Goal: Task Accomplishment & Management: Manage account settings

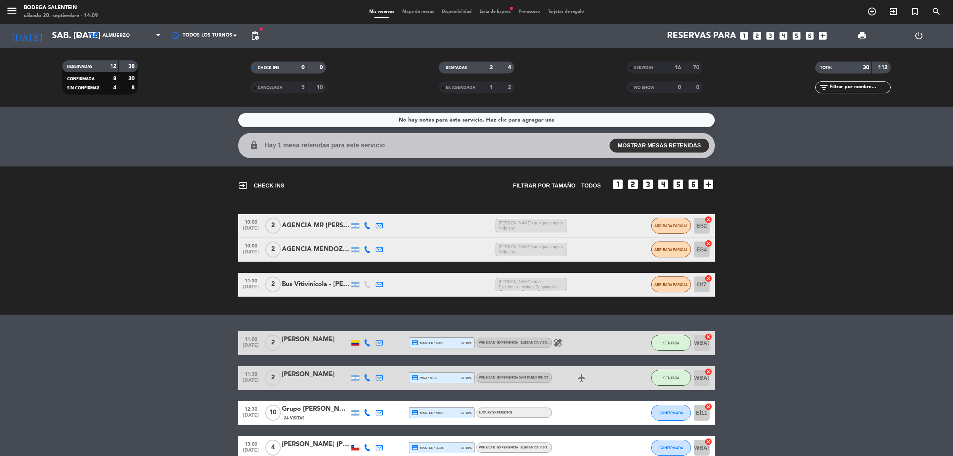
click at [418, 196] on div "exit_to_app CHECK INS Filtrar por tamaño TODOS looks_one looks_two looks_3 look…" at bounding box center [476, 181] width 477 height 31
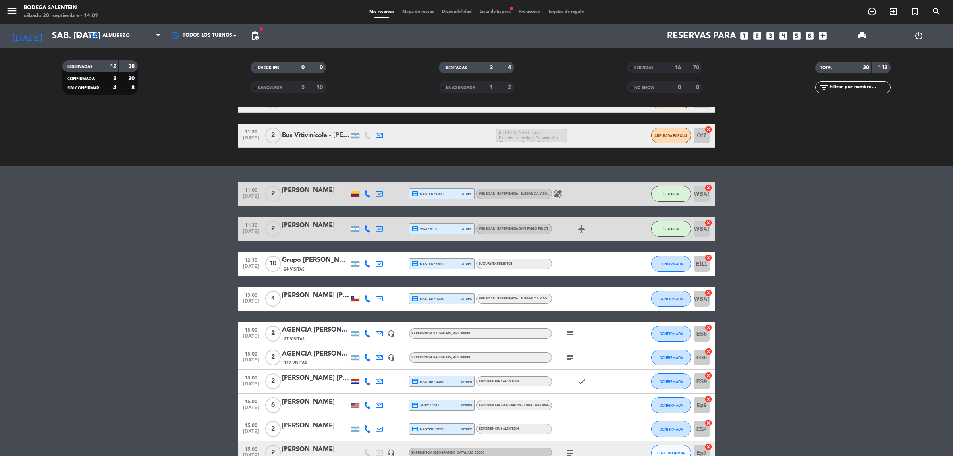
click at [309, 189] on div "[PERSON_NAME]" at bounding box center [316, 190] width 68 height 10
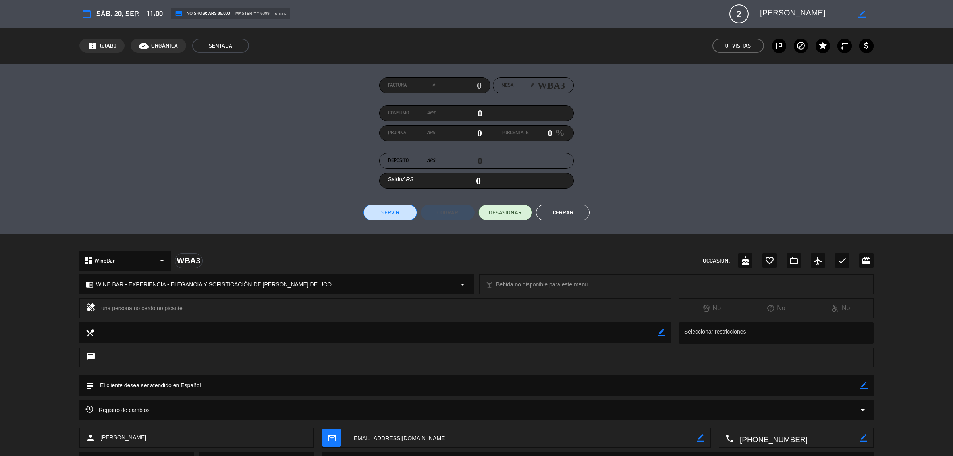
click at [572, 215] on button "Cerrar" at bounding box center [563, 213] width 54 height 16
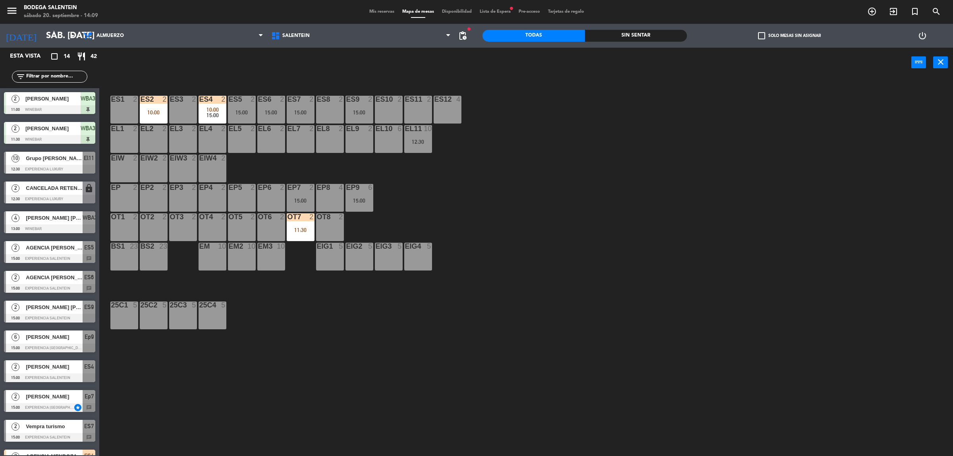
click at [368, 13] on span "Mis reservas" at bounding box center [381, 12] width 33 height 4
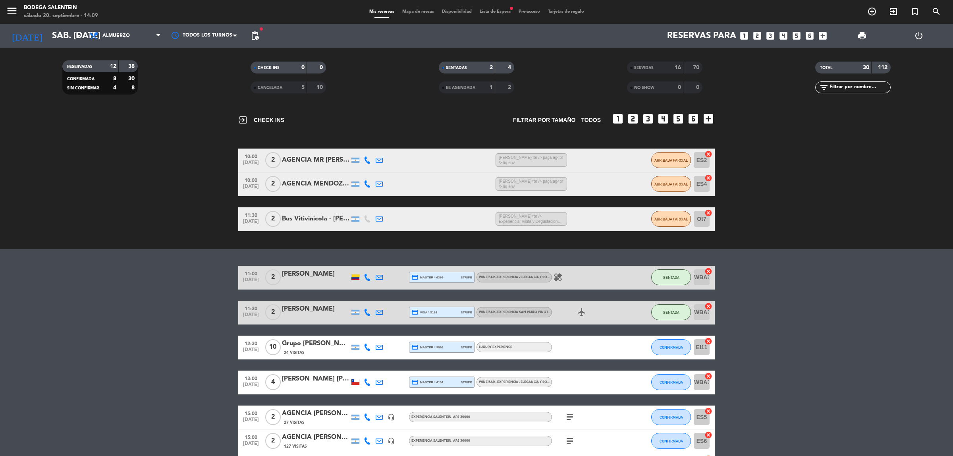
scroll to position [99, 0]
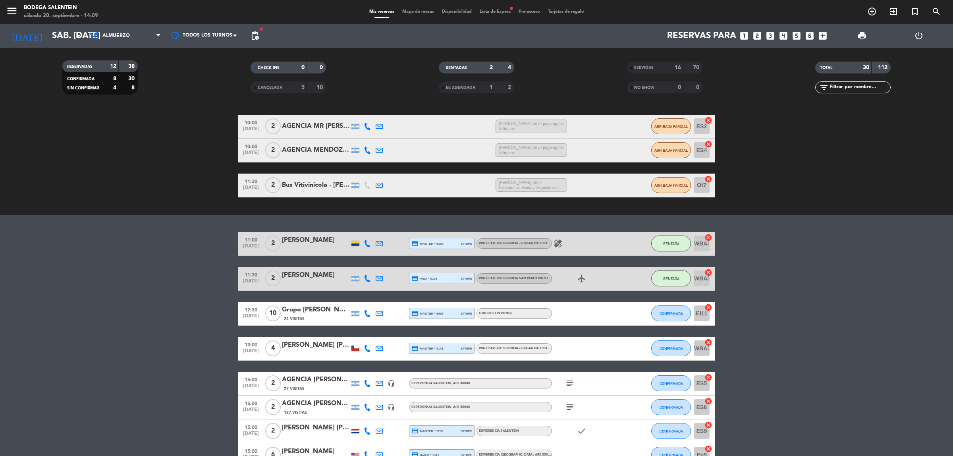
click at [295, 237] on div "[PERSON_NAME]" at bounding box center [316, 240] width 68 height 10
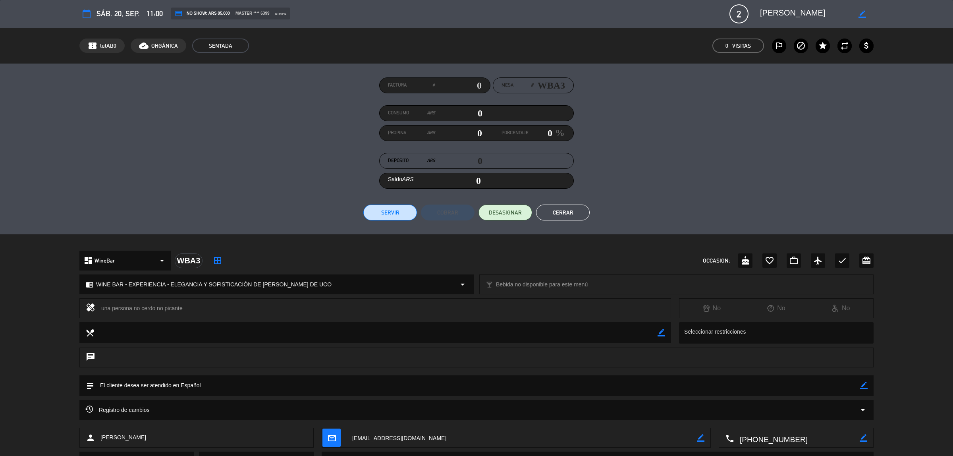
click at [479, 112] on input "0" at bounding box center [458, 113] width 47 height 12
type input "10"
type input "170"
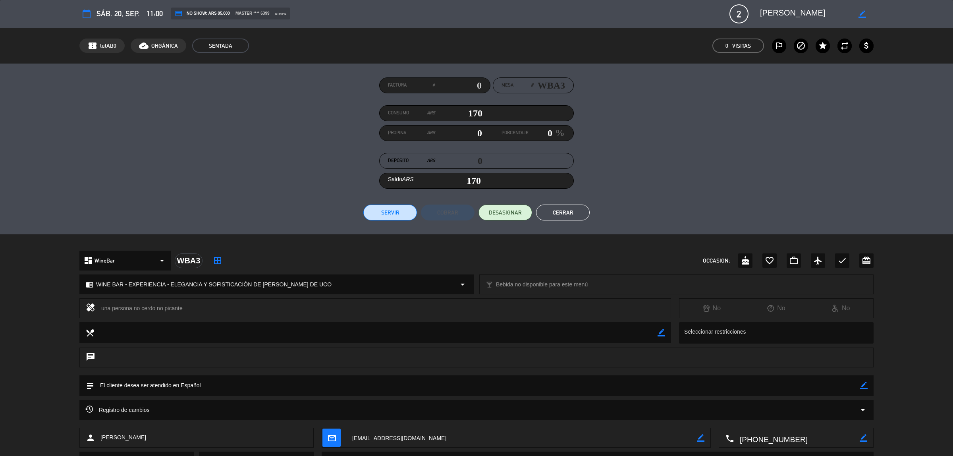
type input "1700"
type input "1,700"
type input "17000"
type input "17,000"
type input "170000"
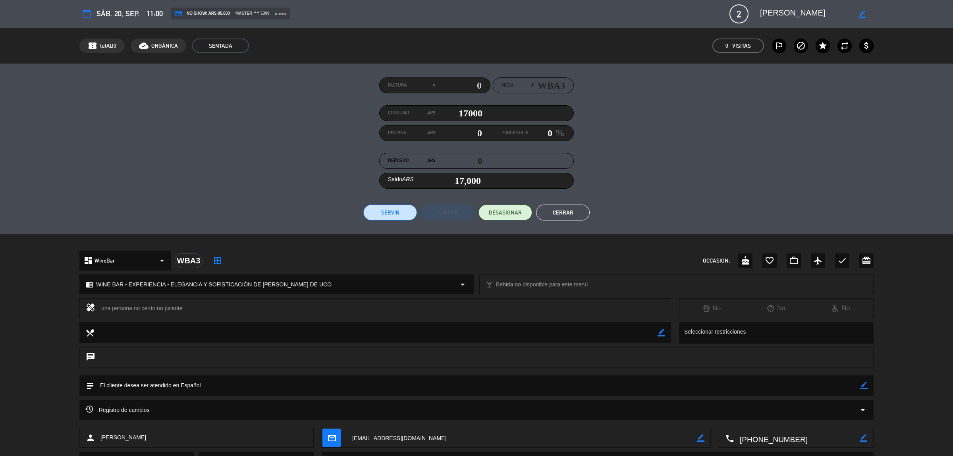
type input "170,000"
type input "170000"
click at [396, 208] on button "Servir" at bounding box center [390, 213] width 54 height 16
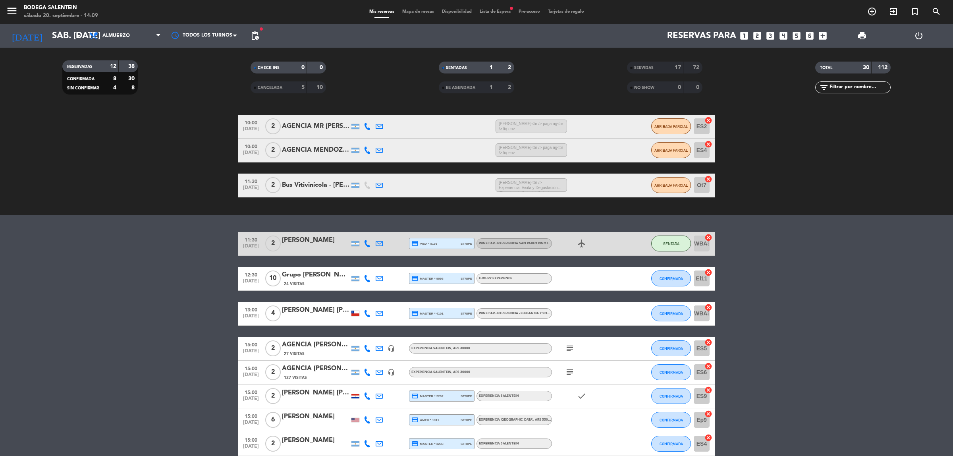
click at [310, 238] on div "[PERSON_NAME]" at bounding box center [316, 240] width 68 height 10
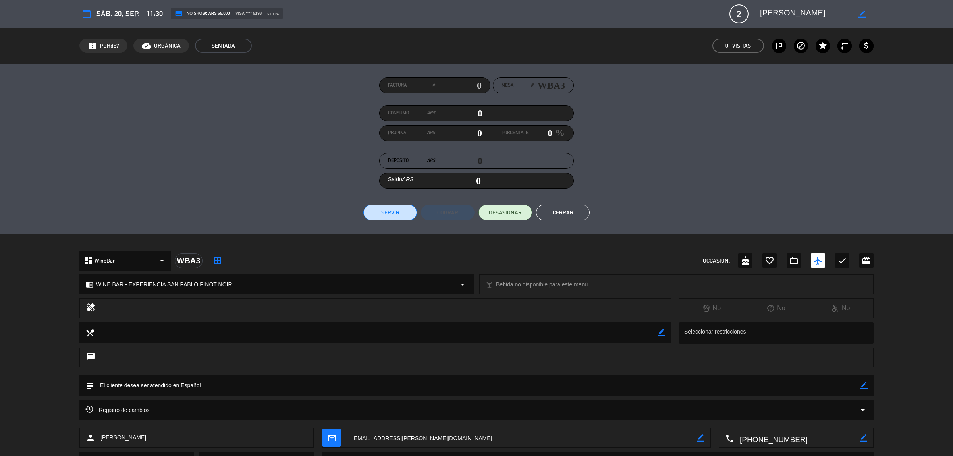
click at [479, 116] on input "0" at bounding box center [458, 113] width 47 height 12
type input "10"
type input "130"
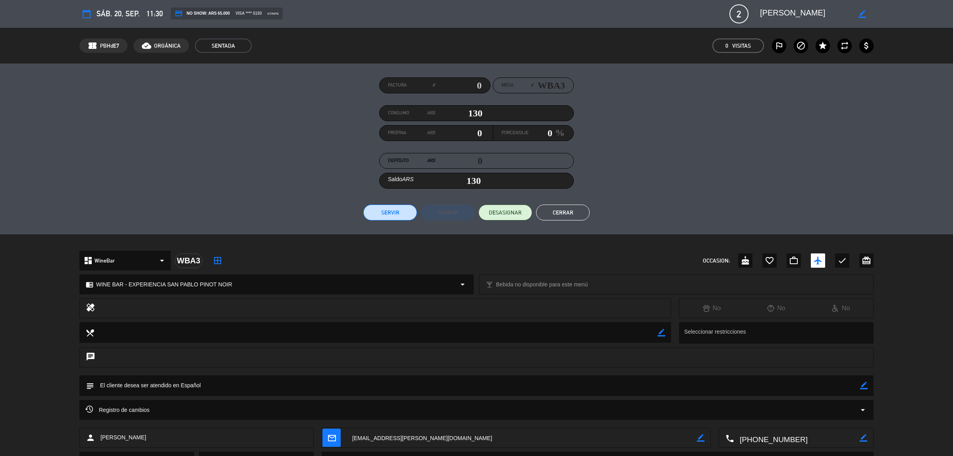
type input "1300"
type input "1,300"
type input "13000"
type input "13,000"
type input "130000"
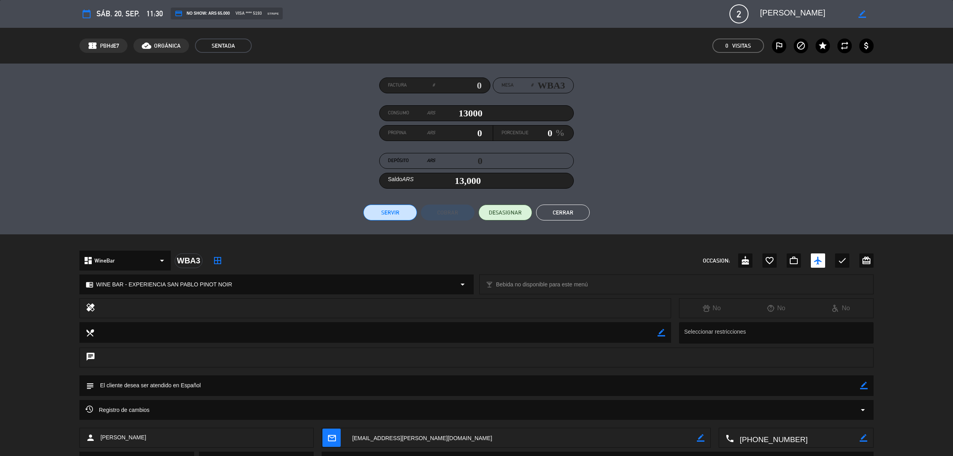
type input "130,000"
type input "1300000"
type input "1,300,000"
type input "130000"
type input "130,000"
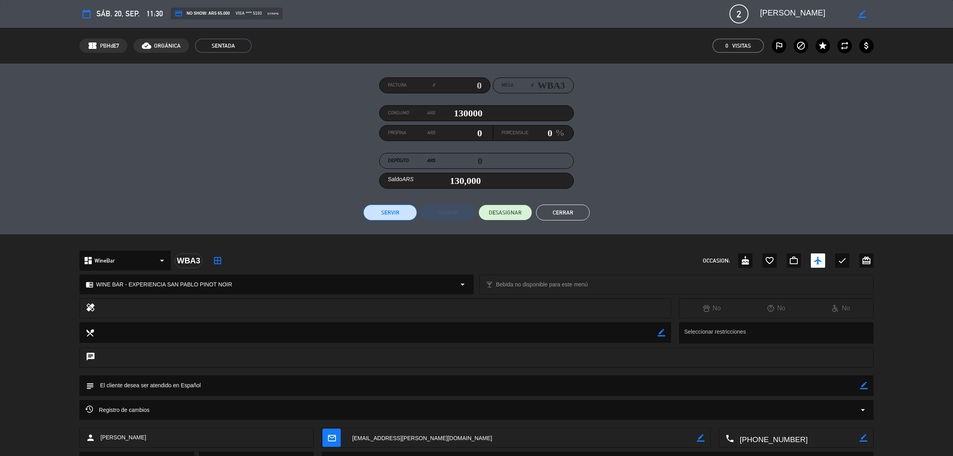
type input "130000"
click at [398, 213] on button "Servir" at bounding box center [390, 213] width 54 height 16
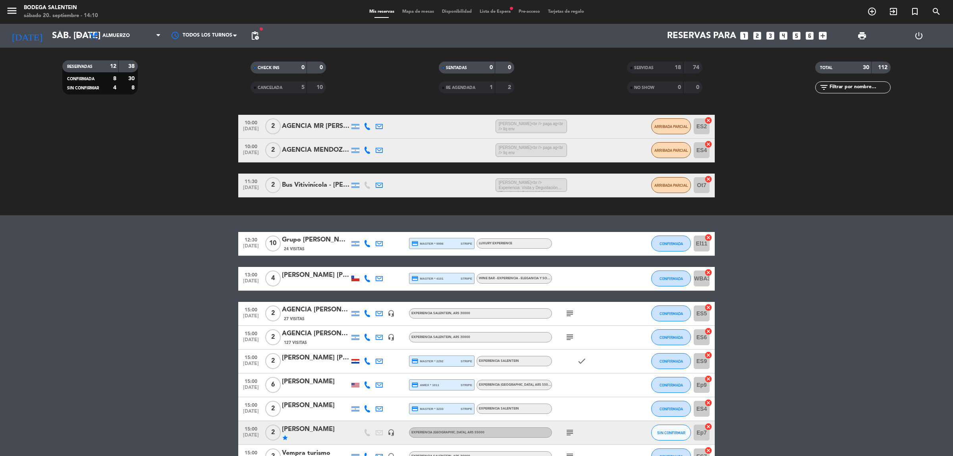
click at [334, 272] on div "[PERSON_NAME] [PERSON_NAME] [PERSON_NAME]" at bounding box center [316, 275] width 68 height 10
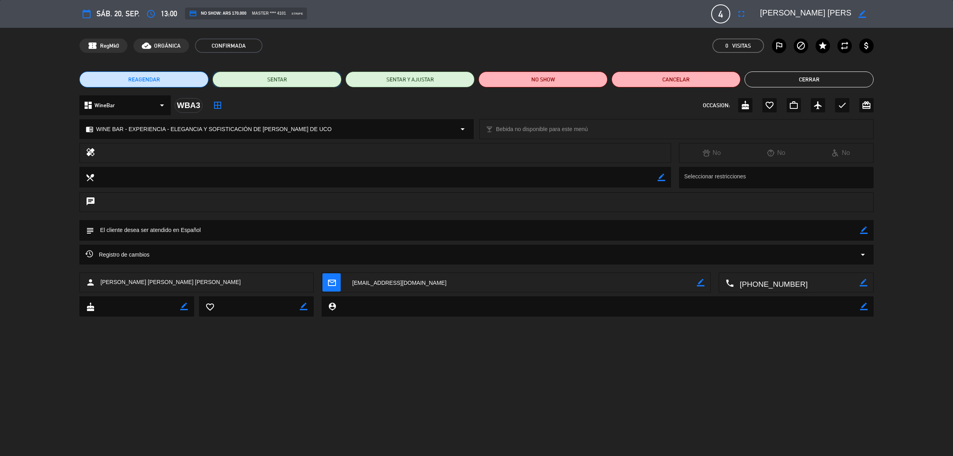
click at [280, 77] on button "SENTAR" at bounding box center [276, 79] width 129 height 16
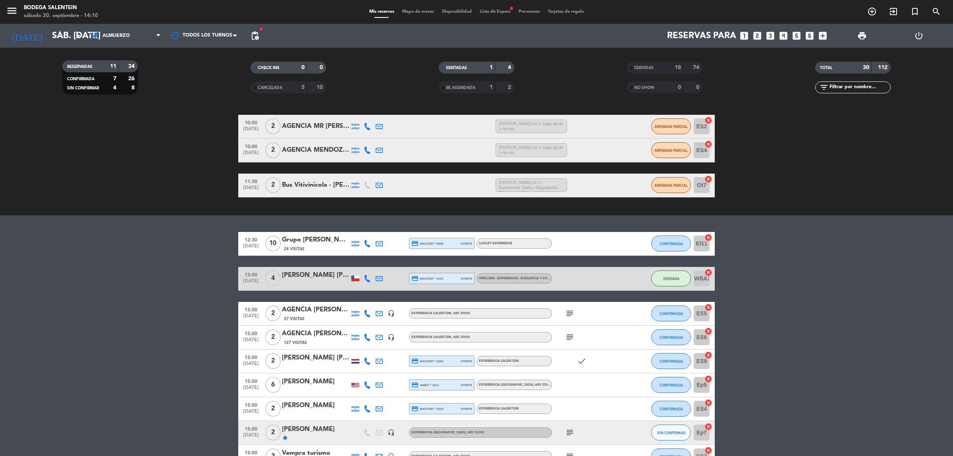
click at [304, 272] on div "[PERSON_NAME] [PERSON_NAME] [PERSON_NAME]" at bounding box center [316, 275] width 68 height 10
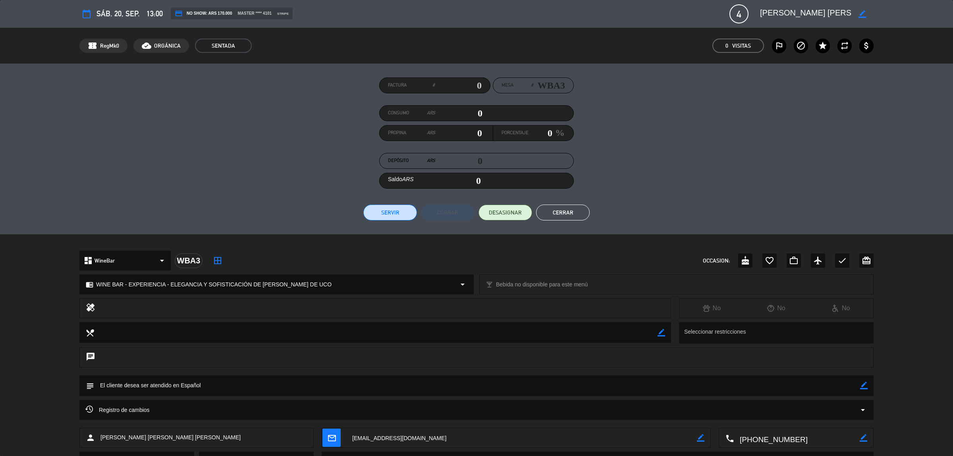
click at [480, 112] on input "0" at bounding box center [458, 113] width 47 height 12
type input "10"
type input "160"
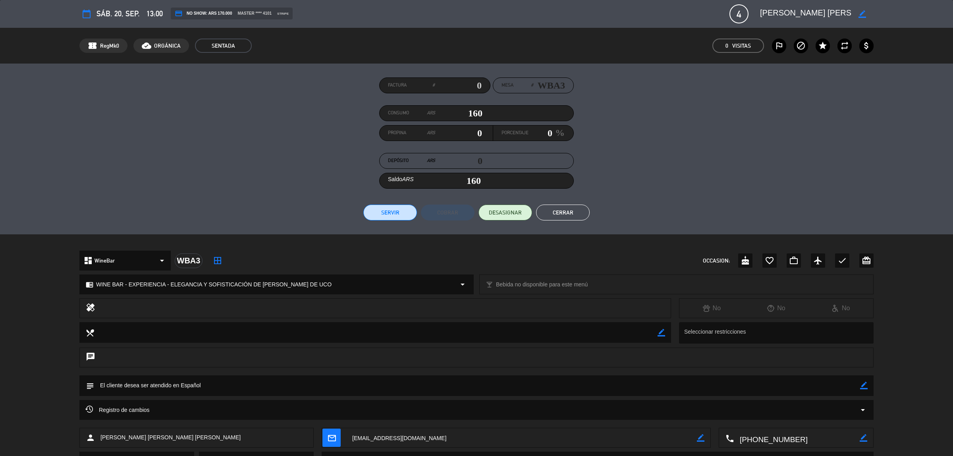
type input "10"
type input "0"
type input "10"
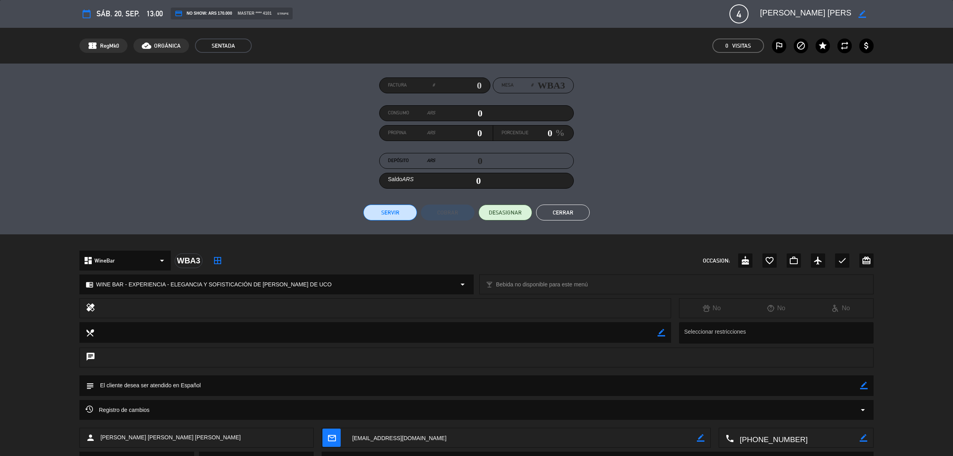
type input "10"
type input "170"
type input "1700"
type input "1,700"
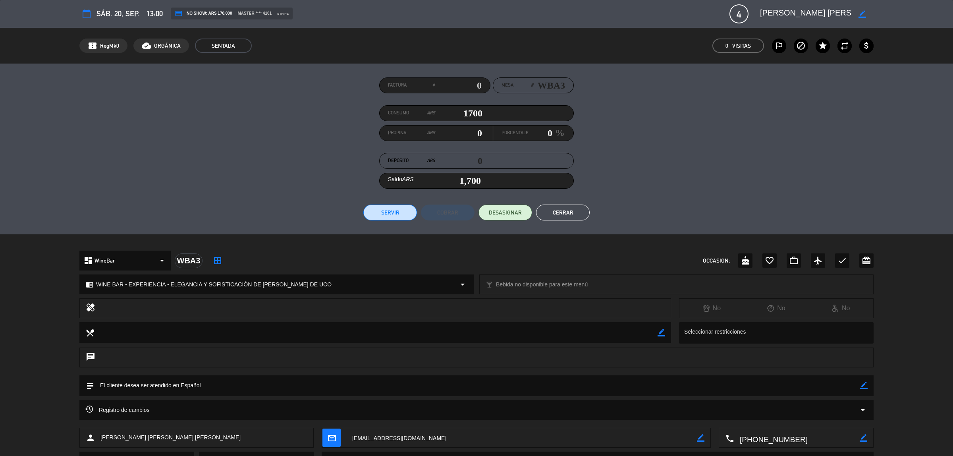
type input "17000"
type input "17,000"
type input "170000"
type input "170,000"
type input "170000"
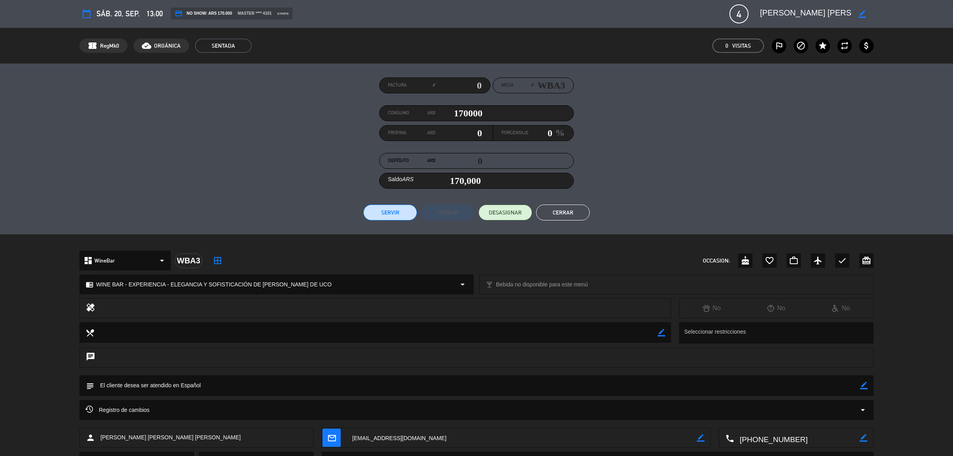
click at [629, 138] on div "Factura # Mesa # WBA3 Consumo ARS 170000 Propina ARS 0 Porcentaje 0 % Depósito …" at bounding box center [476, 148] width 794 height 143
click at [392, 215] on button "Servir" at bounding box center [390, 213] width 54 height 16
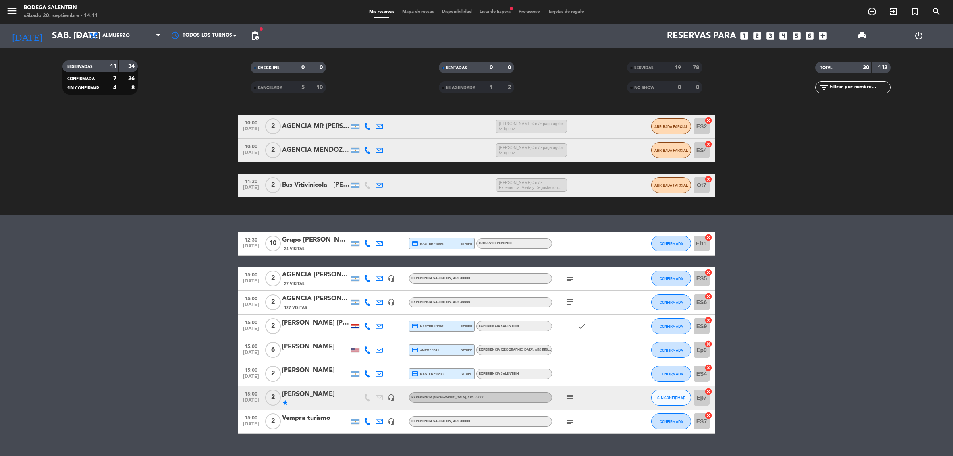
click at [806, 252] on bookings-row "12:30 [DATE] Grupo [PERSON_NAME] - THE [PERSON_NAME] 24 Visitas credit_card mas…" at bounding box center [476, 333] width 953 height 202
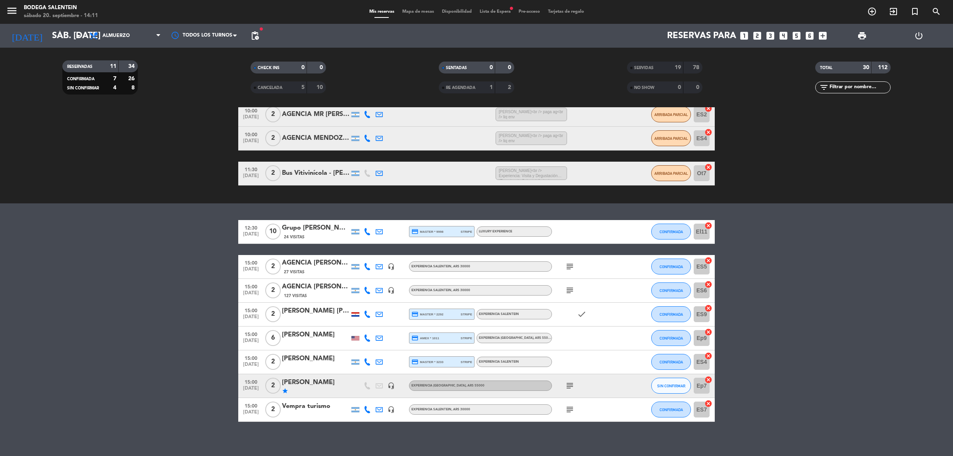
scroll to position [116, 0]
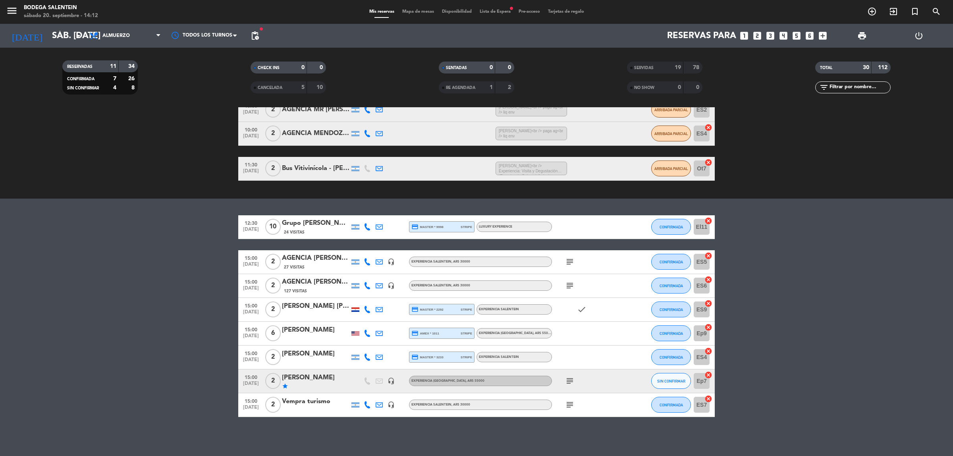
click at [763, 305] on bookings-row "12:30 [DATE] Grupo [PERSON_NAME] - THE [PERSON_NAME] 24 Visitas credit_card mas…" at bounding box center [476, 316] width 953 height 202
click at [907, 386] on bookings-row "12:30 [DATE] Grupo [PERSON_NAME] - THE [PERSON_NAME] 24 Visitas credit_card mas…" at bounding box center [476, 316] width 953 height 202
